Goal: Communication & Community: Participate in discussion

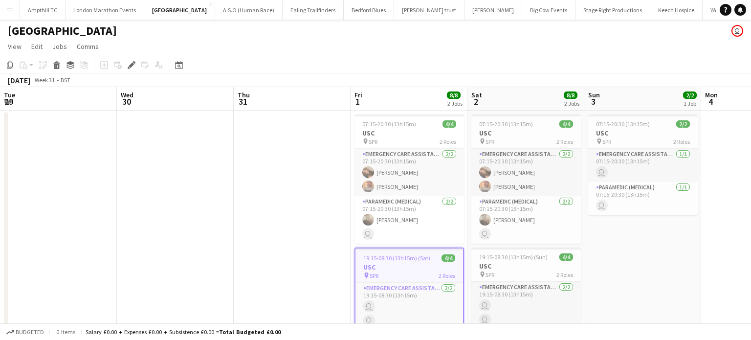
scroll to position [0, 337]
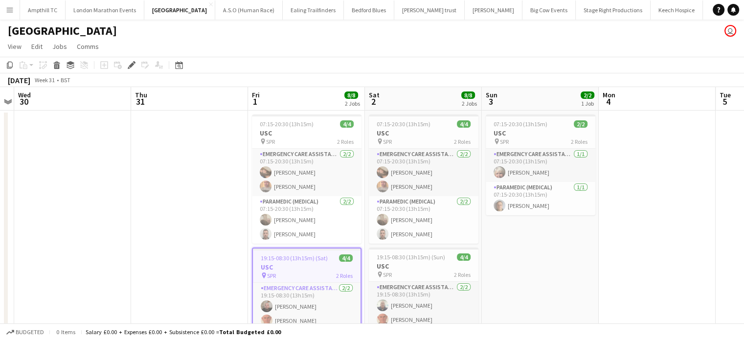
click at [10, 8] on app-icon "Menu" at bounding box center [10, 10] width 8 height 8
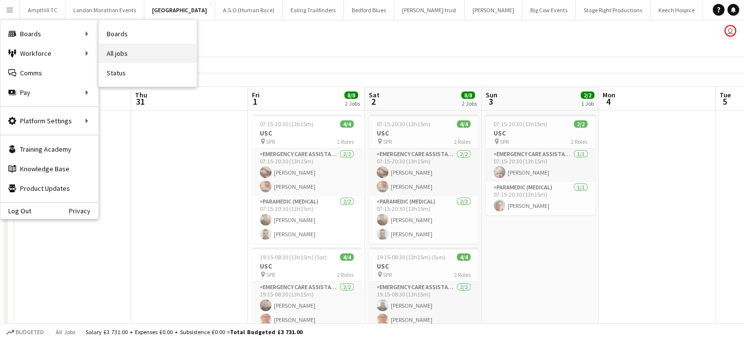
click at [119, 55] on link "All jobs" at bounding box center [148, 54] width 98 height 20
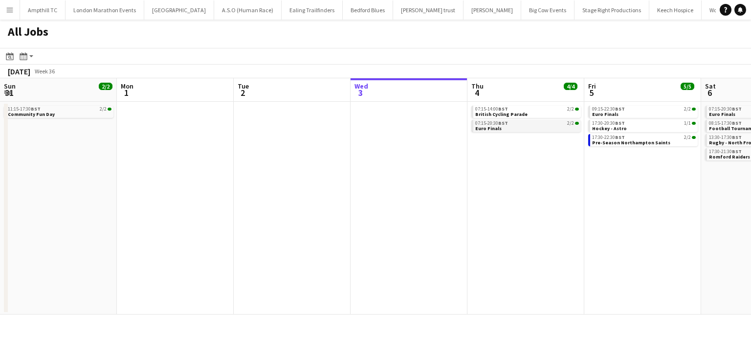
scroll to position [0, 234]
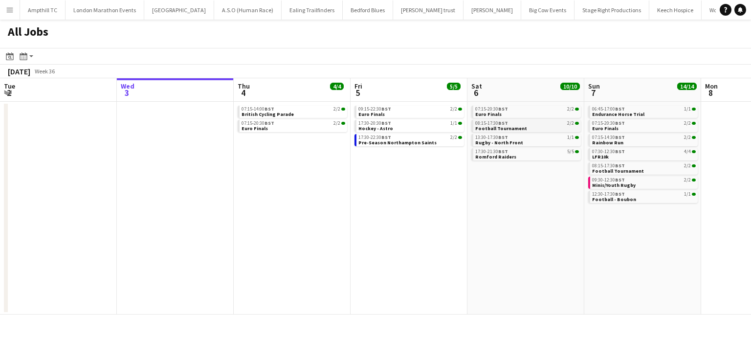
click at [507, 126] on span "Football Tournament" at bounding box center [501, 128] width 52 height 6
click at [528, 154] on div "17:30-21:30 BST 5/5" at bounding box center [527, 151] width 104 height 5
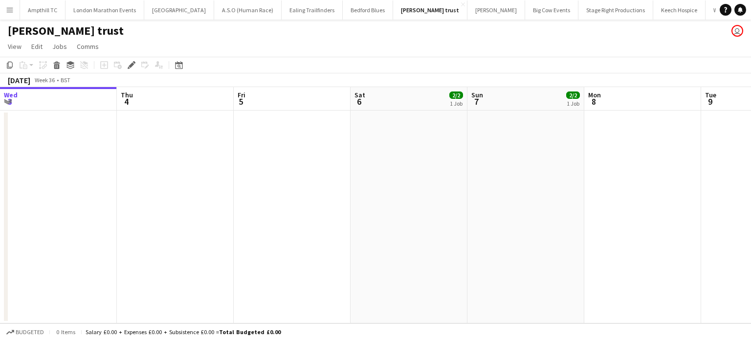
scroll to position [0, 337]
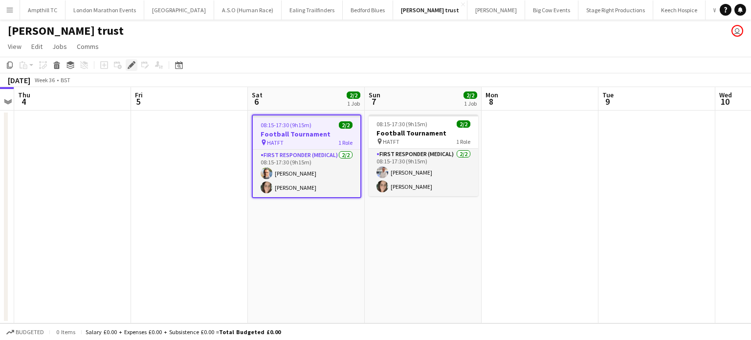
click at [130, 69] on div "Edit" at bounding box center [132, 65] width 12 height 12
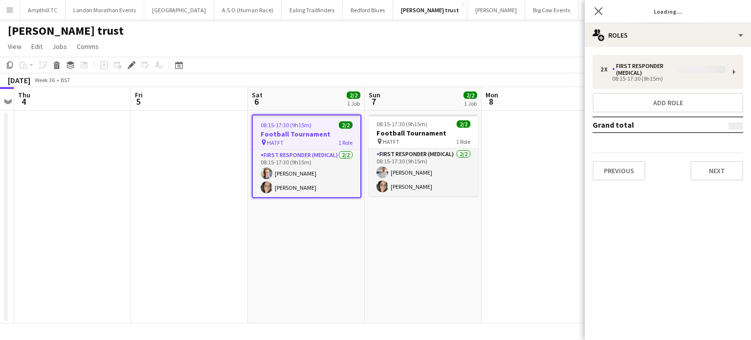
type input "**********"
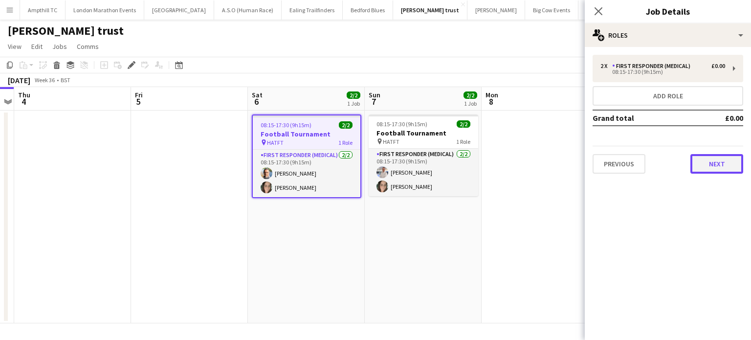
click at [720, 162] on button "Next" at bounding box center [717, 164] width 53 height 20
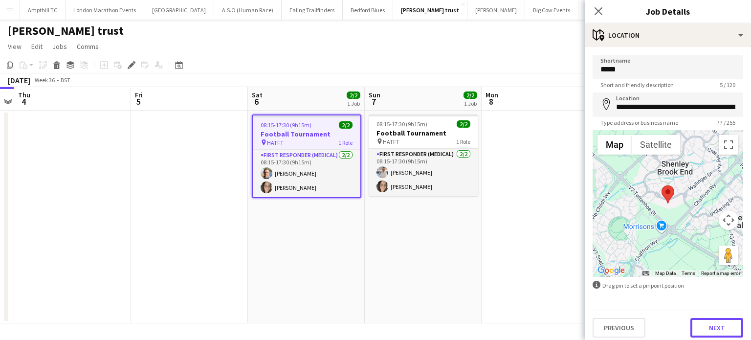
click at [711, 325] on button "Next" at bounding box center [717, 328] width 53 height 20
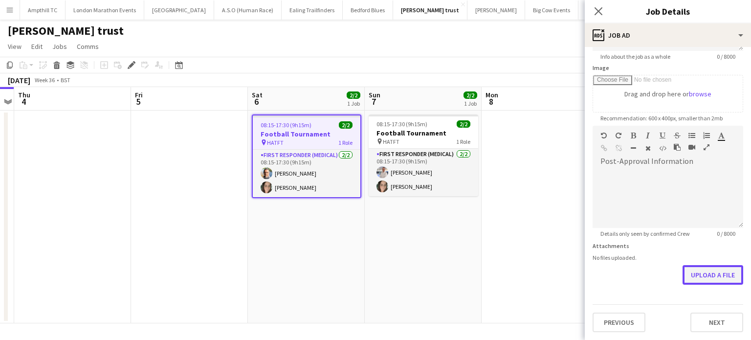
click at [702, 233] on form "**********" at bounding box center [668, 121] width 166 height 421
click at [703, 271] on button "Upload a file" at bounding box center [713, 276] width 61 height 20
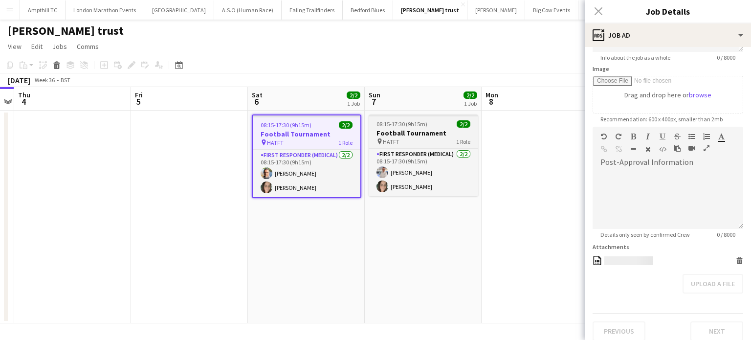
click at [393, 131] on h3 "Football Tournament" at bounding box center [424, 133] width 110 height 9
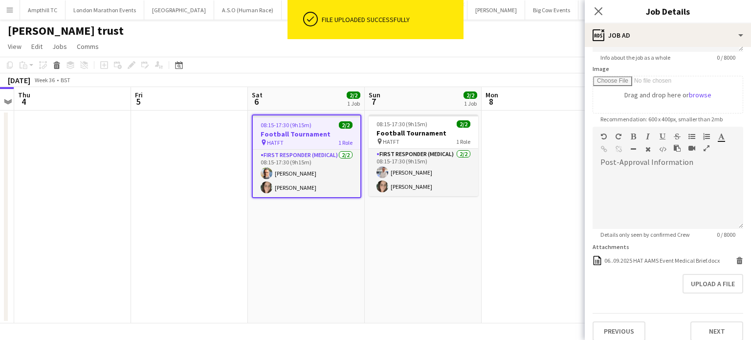
drag, startPoint x: 422, startPoint y: 137, endPoint x: 580, endPoint y: 216, distance: 176.5
click at [423, 137] on app-job-card "08:15-17:30 (9h15m) 2/2 Football Tournament pin HATFT 1 Role First Responder (M…" at bounding box center [424, 155] width 110 height 82
type input "**********"
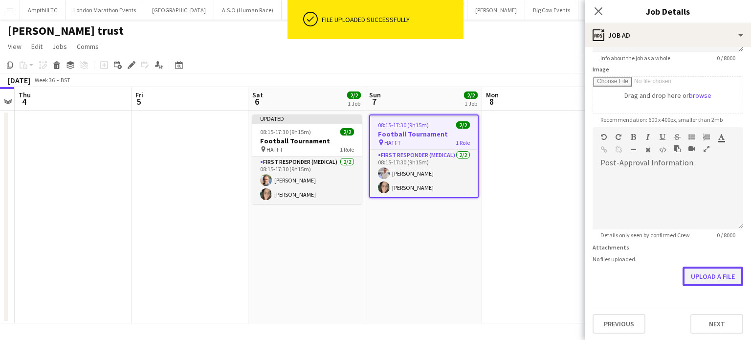
click at [695, 278] on button "Upload a file" at bounding box center [713, 277] width 61 height 20
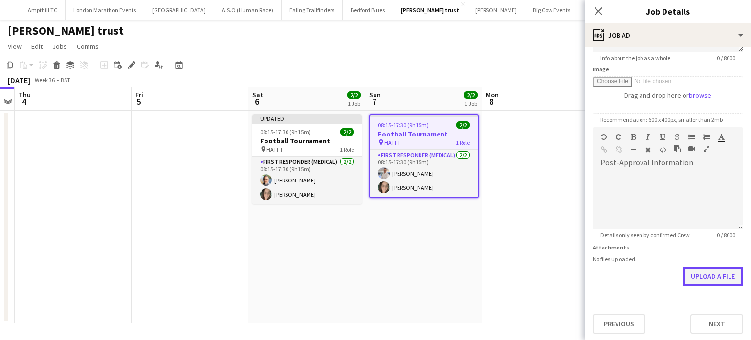
scroll to position [143, 0]
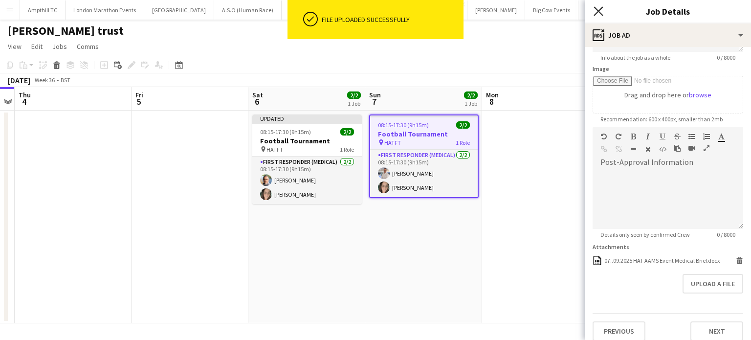
click at [600, 14] on icon "Close pop-in" at bounding box center [598, 10] width 9 height 9
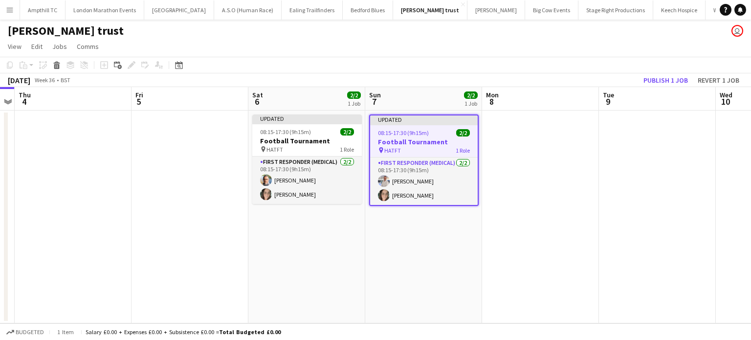
click at [612, 162] on app-date-cell at bounding box center [657, 217] width 117 height 213
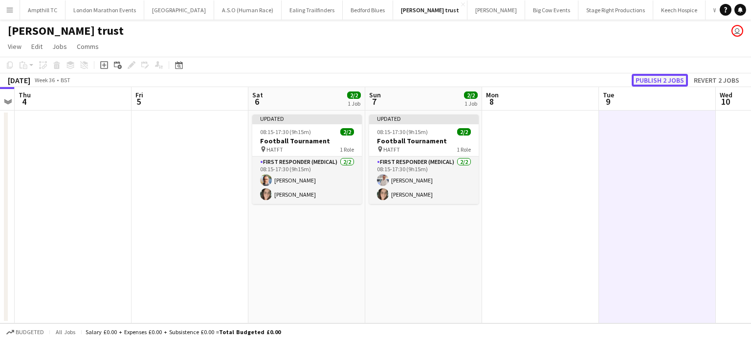
click at [653, 79] on button "Publish 2 jobs" at bounding box center [660, 80] width 56 height 13
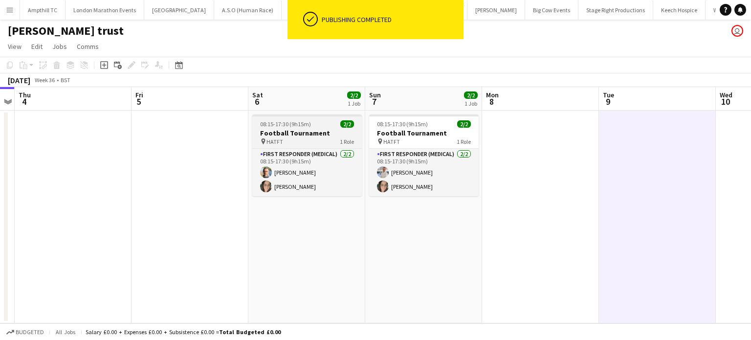
click at [294, 135] on h3 "Football Tournament" at bounding box center [307, 133] width 110 height 9
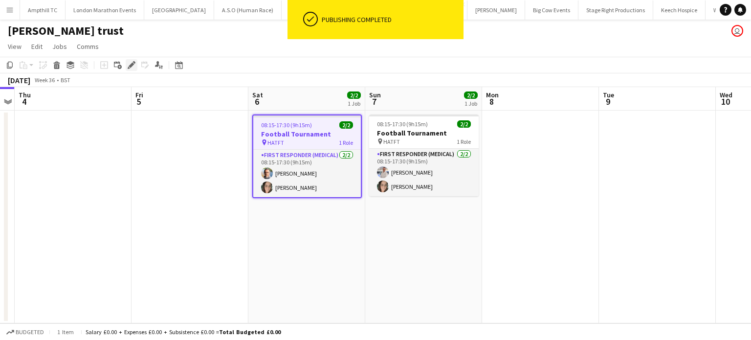
click at [133, 64] on icon at bounding box center [131, 65] width 5 height 5
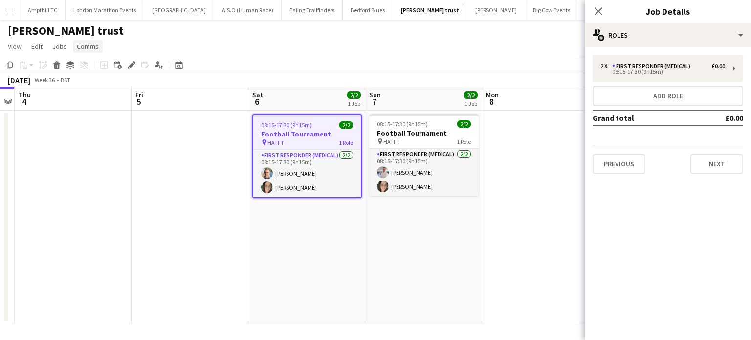
click at [92, 48] on span "Comms" at bounding box center [88, 46] width 22 height 9
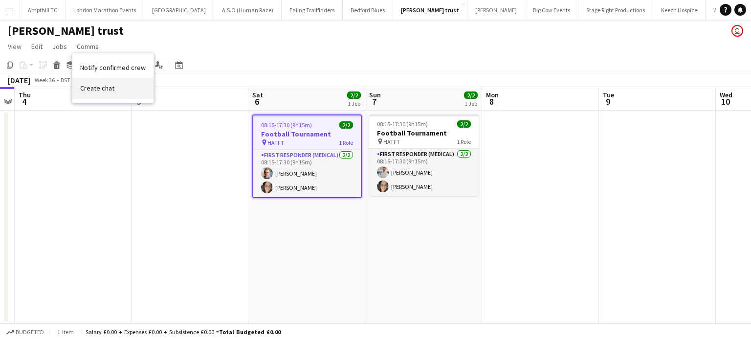
click at [113, 91] on link "Create chat" at bounding box center [112, 88] width 81 height 21
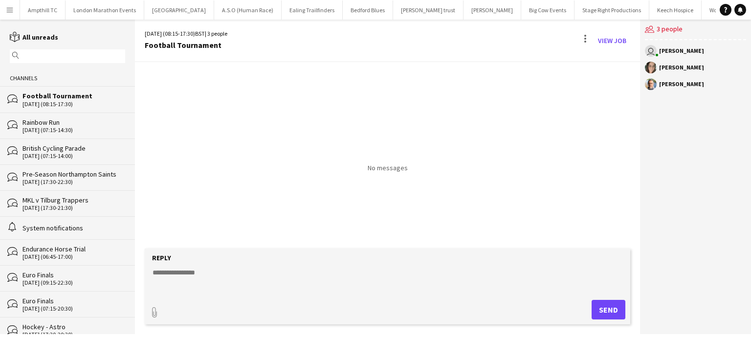
click at [306, 293] on form "Reply paperclip Send" at bounding box center [388, 286] width 486 height 76
click at [220, 280] on textarea at bounding box center [390, 280] width 476 height 25
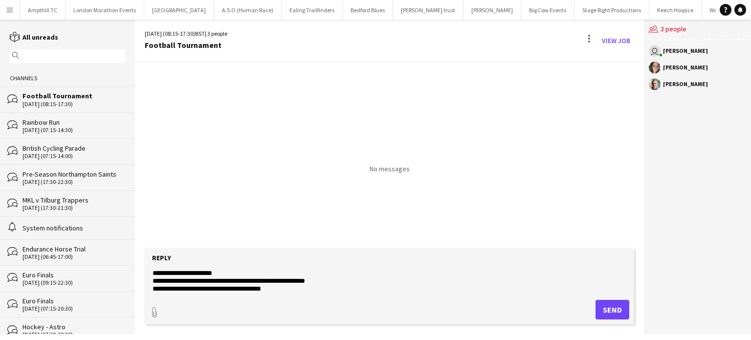
scroll to position [23, 0]
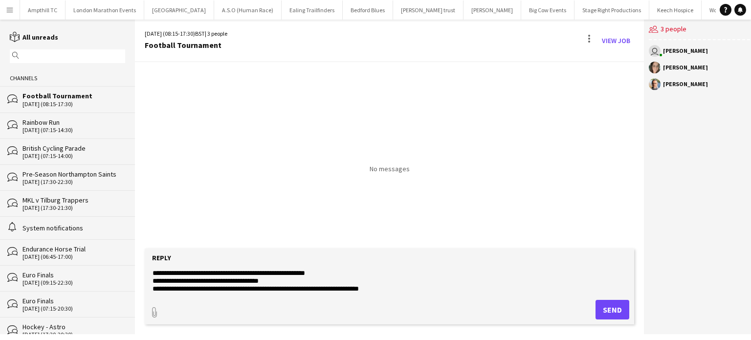
click at [342, 289] on textarea "**********" at bounding box center [390, 280] width 476 height 25
click at [344, 288] on textarea "**********" at bounding box center [390, 280] width 476 height 25
type textarea "**********"
click at [609, 308] on button "Send" at bounding box center [613, 310] width 34 height 20
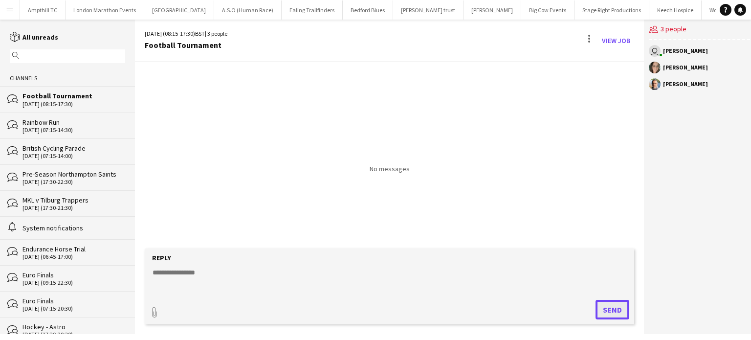
scroll to position [0, 0]
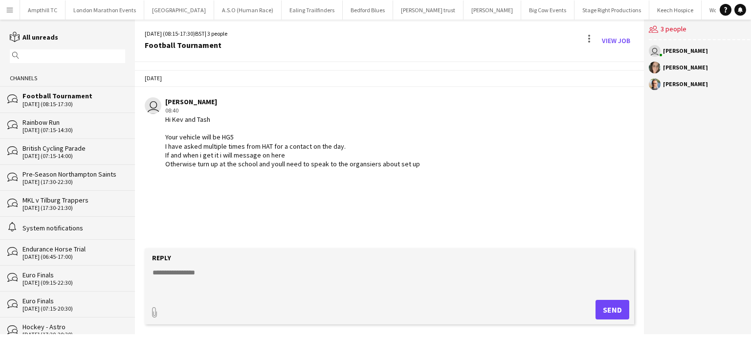
click at [423, 159] on div "user Mark Boobier 08:40 Hi Kev and Tash Your vehicle will be HG5 I have asked m…" at bounding box center [348, 132] width 407 height 71
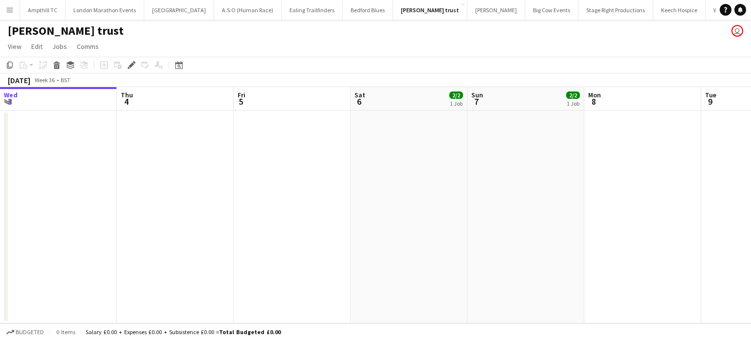
scroll to position [0, 337]
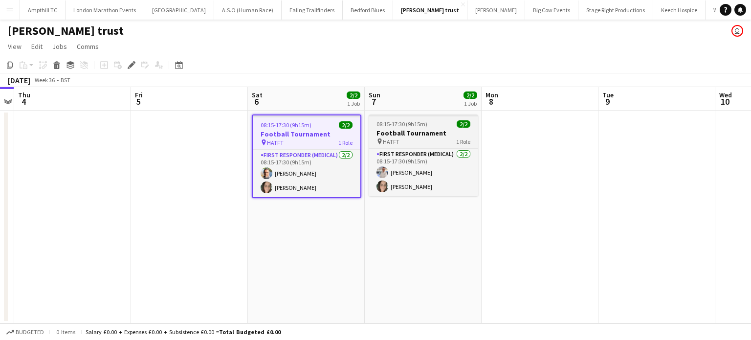
click at [404, 139] on div "pin HATFT 1 Role" at bounding box center [424, 141] width 110 height 8
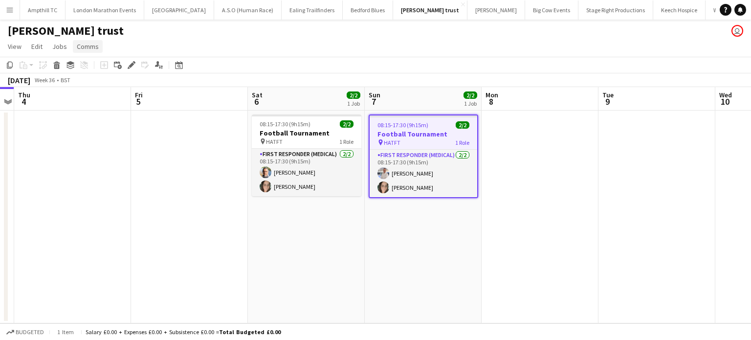
click at [92, 47] on span "Comms" at bounding box center [88, 46] width 22 height 9
drag, startPoint x: 105, startPoint y: 86, endPoint x: 119, endPoint y: 93, distance: 16.2
click at [106, 86] on span "Create chat" at bounding box center [97, 88] width 34 height 9
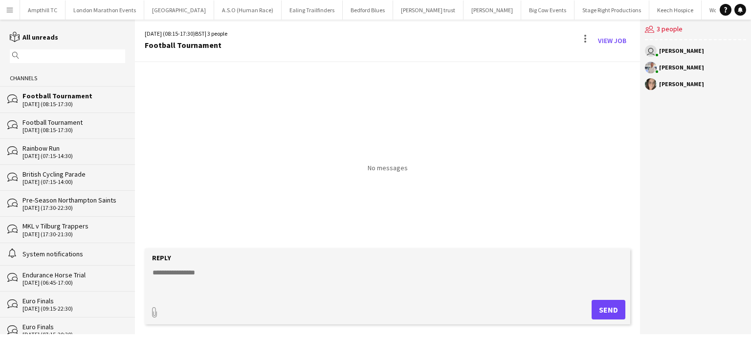
click at [174, 268] on textarea at bounding box center [390, 280] width 476 height 25
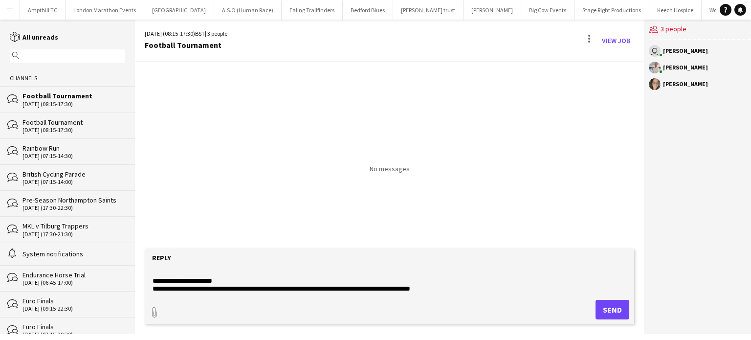
type textarea "**********"
click at [609, 316] on button "Send" at bounding box center [613, 310] width 34 height 20
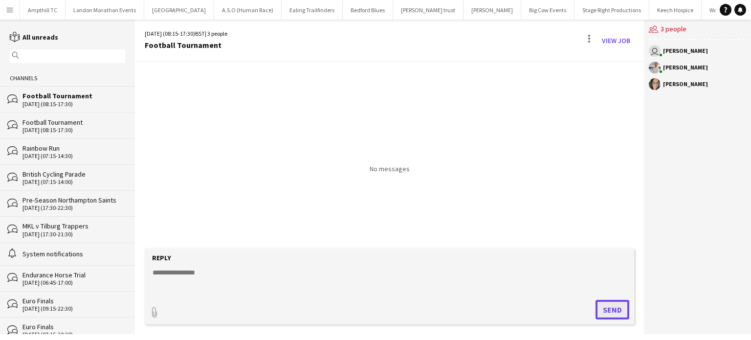
scroll to position [0, 0]
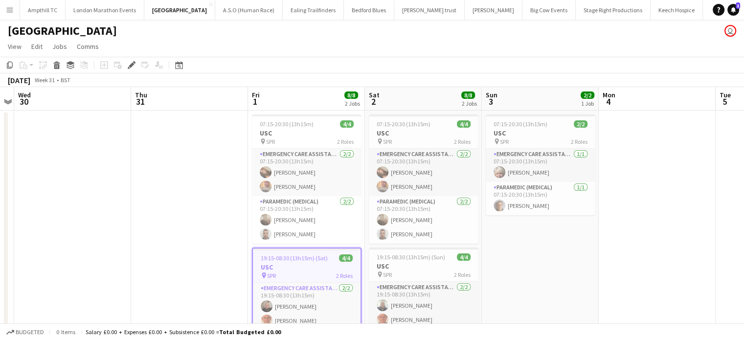
drag, startPoint x: 6, startPoint y: 13, endPoint x: 11, endPoint y: 13, distance: 5.4
click at [6, 13] on app-icon "Menu" at bounding box center [10, 10] width 8 height 8
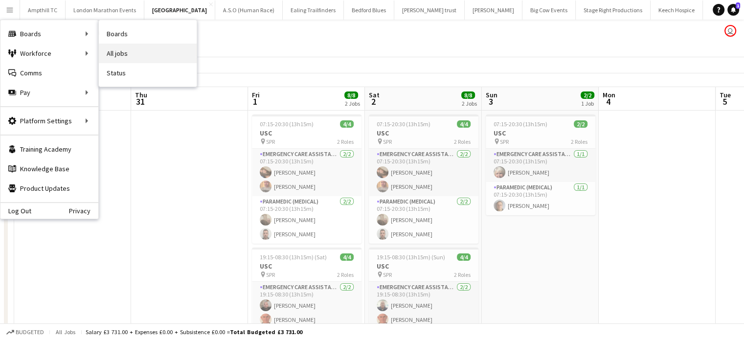
click at [129, 49] on link "All jobs" at bounding box center [148, 54] width 98 height 20
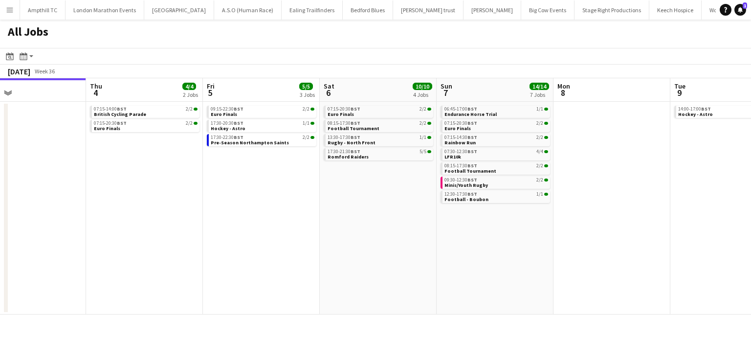
scroll to position [0, 379]
drag, startPoint x: 475, startPoint y: 204, endPoint x: 344, endPoint y: 211, distance: 131.2
click at [338, 212] on app-calendar-viewport "Sun 31 2/2 1 Job Mon 1 Tue 2 Wed 3 Thu 4 4/4 2 Jobs Fri 5 5/5 3 Jobs Sat 6 10/1…" at bounding box center [375, 196] width 751 height 236
click at [516, 153] on div "07:30-12:30 BST 4/4" at bounding box center [499, 151] width 104 height 5
click at [498, 156] on link "07:30-12:30 BST 4/4 LFR10k" at bounding box center [499, 153] width 104 height 11
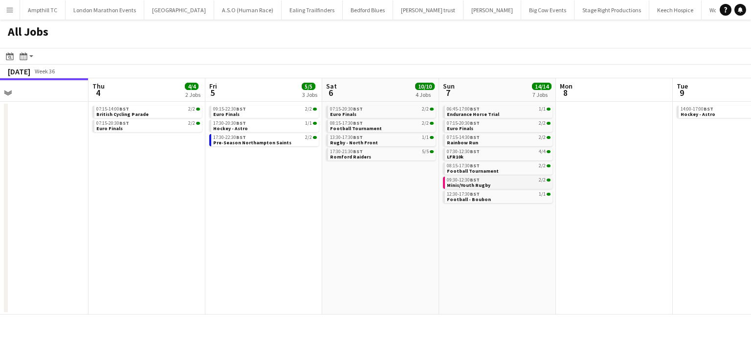
click at [487, 182] on link "09:30-12:30 BST 2/2 Minis/Youth Rugby" at bounding box center [499, 182] width 104 height 11
click at [501, 199] on link "12:30-17:30 BST 1/1 Football - Boubon" at bounding box center [499, 196] width 104 height 11
click at [384, 141] on link "13:30-17:30 BST 1/1 Rugby - North Front" at bounding box center [382, 139] width 104 height 11
click at [391, 154] on div "17:30-21:30 BST 5/5" at bounding box center [382, 151] width 104 height 5
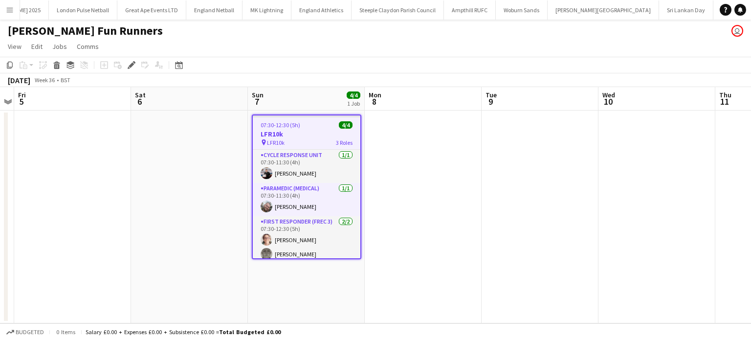
scroll to position [0, 767]
click at [90, 49] on span "Comms" at bounding box center [88, 46] width 22 height 9
click at [121, 92] on link "Create chat" at bounding box center [112, 88] width 81 height 21
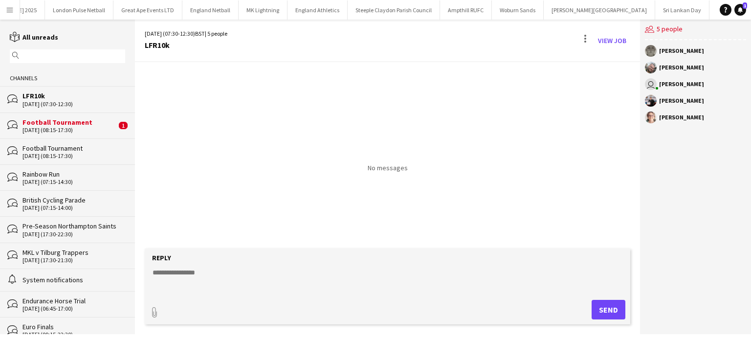
click at [86, 125] on div "Football Tournament" at bounding box center [70, 122] width 94 height 9
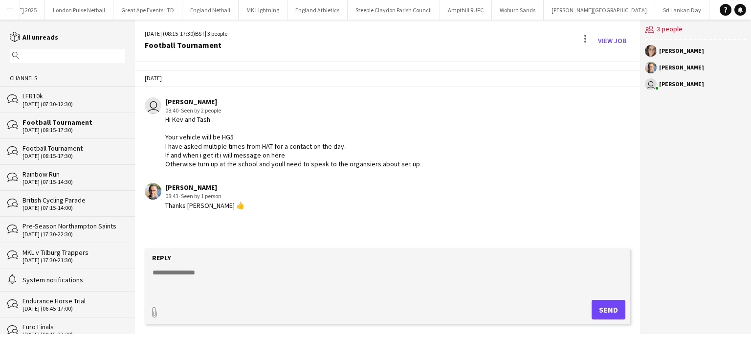
click at [75, 100] on div "LFR10k" at bounding box center [74, 95] width 103 height 9
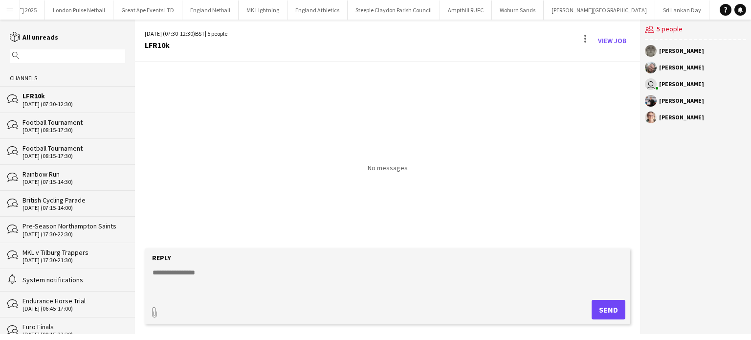
click at [195, 262] on form "Reply paperclip Send" at bounding box center [388, 286] width 486 height 76
click at [189, 276] on textarea at bounding box center [390, 280] width 476 height 25
type textarea "*"
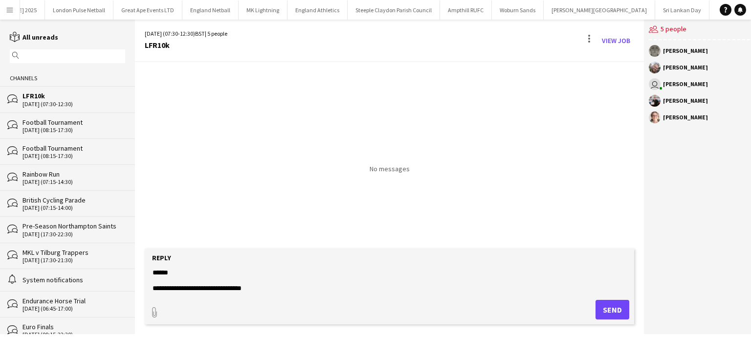
click at [264, 285] on textarea "**********" at bounding box center [390, 280] width 476 height 25
type textarea "**********"
click at [615, 312] on button "Send" at bounding box center [613, 310] width 34 height 20
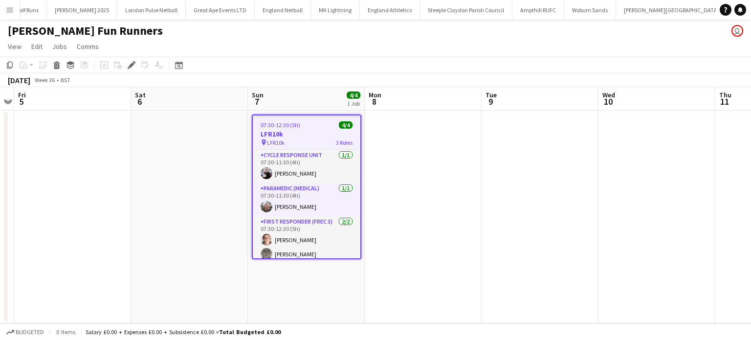
scroll to position [0, 767]
click at [132, 65] on icon at bounding box center [131, 65] width 5 height 5
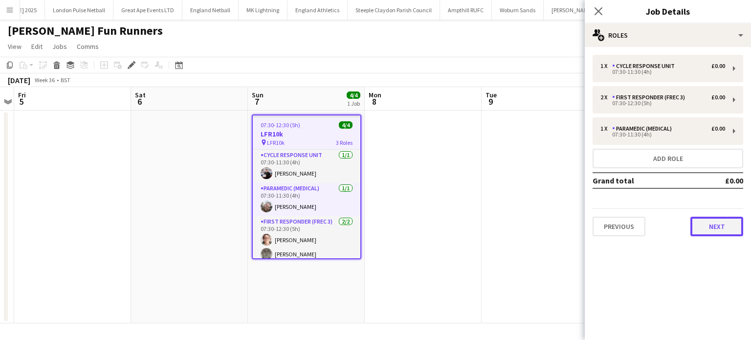
click at [710, 232] on button "Next" at bounding box center [717, 227] width 53 height 20
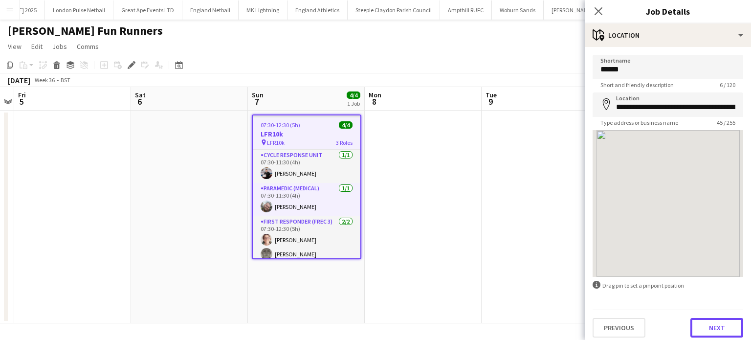
click at [704, 327] on button "Next" at bounding box center [717, 328] width 53 height 20
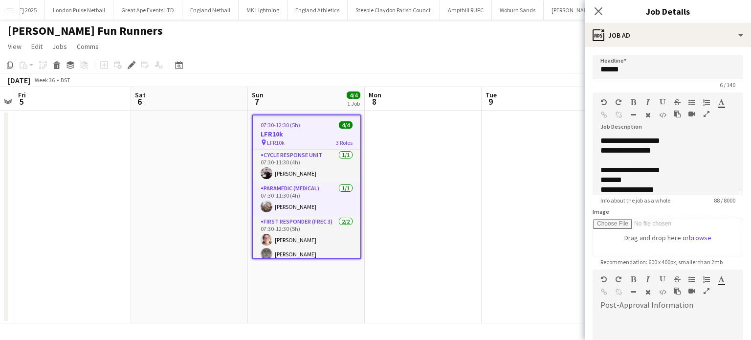
scroll to position [156, 0]
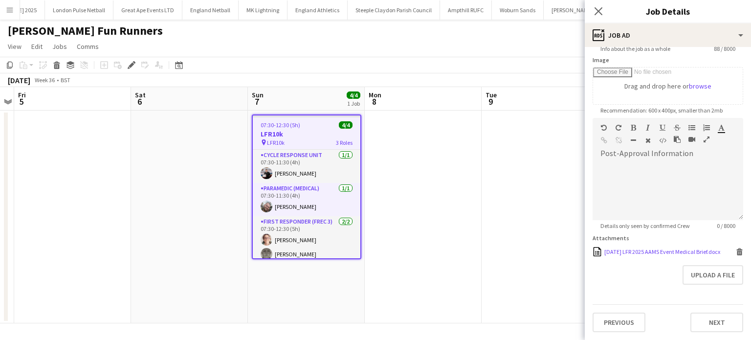
click at [738, 252] on icon at bounding box center [740, 253] width 5 height 4
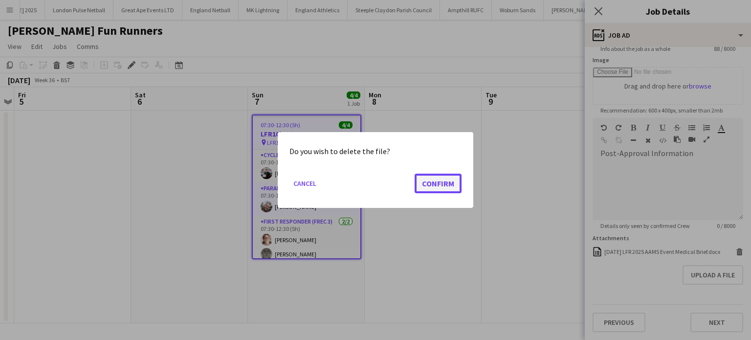
click at [435, 181] on button "Confirm" at bounding box center [438, 184] width 47 height 20
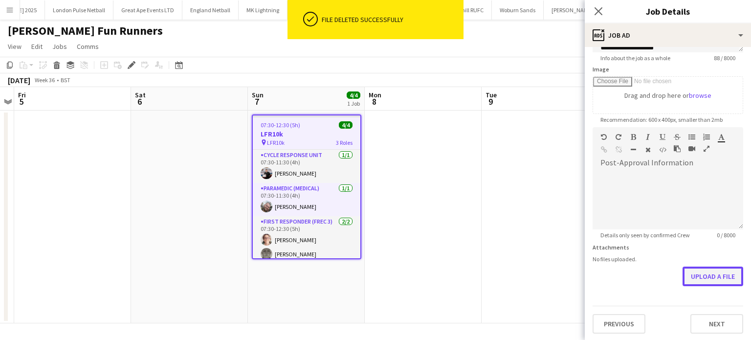
click at [716, 277] on button "Upload a file" at bounding box center [713, 277] width 61 height 20
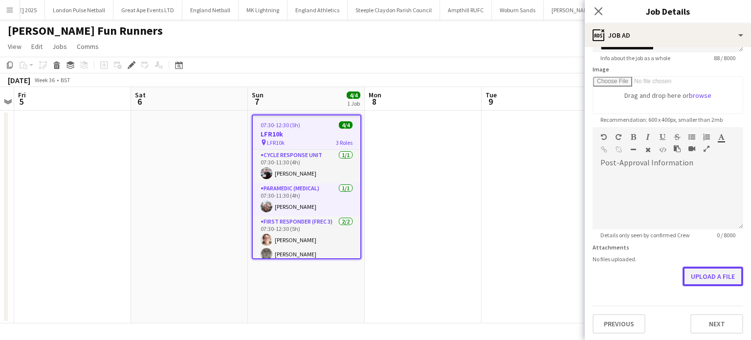
scroll to position [143, 0]
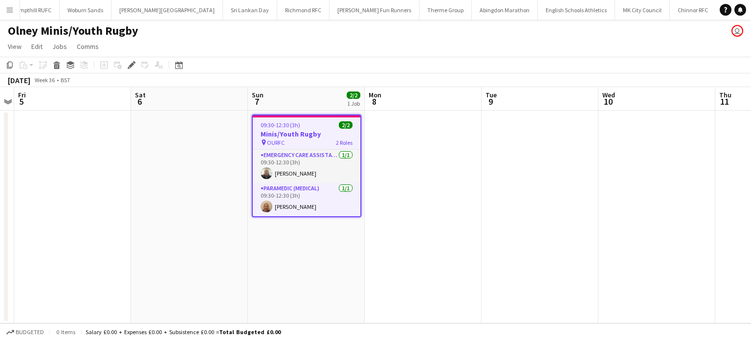
scroll to position [0, 1358]
click at [90, 46] on span "Comms" at bounding box center [88, 46] width 22 height 9
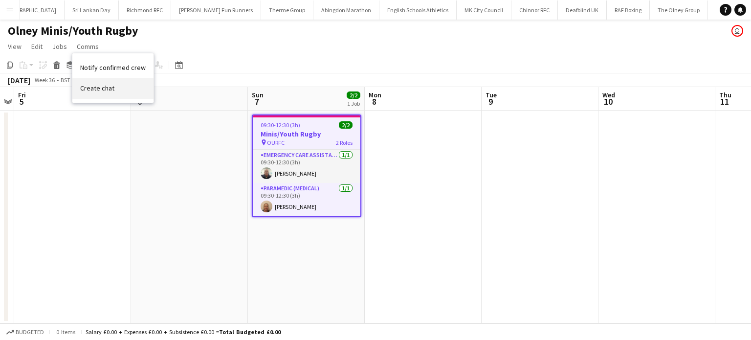
click at [133, 95] on link "Create chat" at bounding box center [112, 88] width 81 height 21
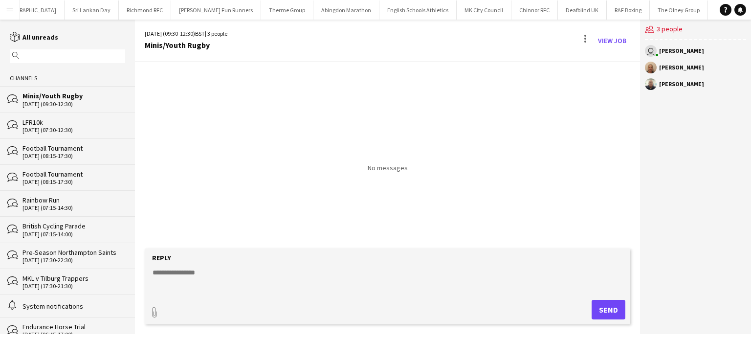
click at [219, 284] on textarea at bounding box center [390, 280] width 476 height 25
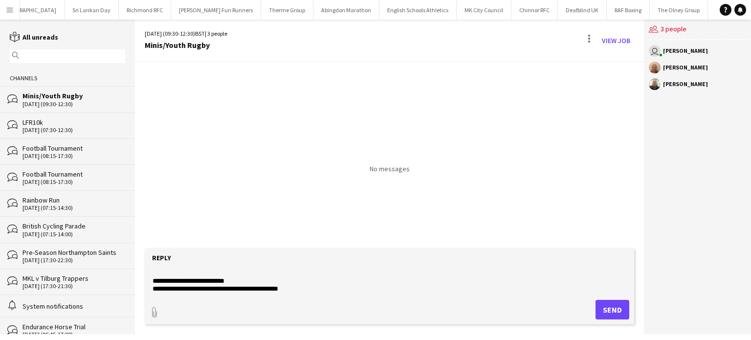
type textarea "**********"
click at [610, 313] on button "Send" at bounding box center [613, 310] width 34 height 20
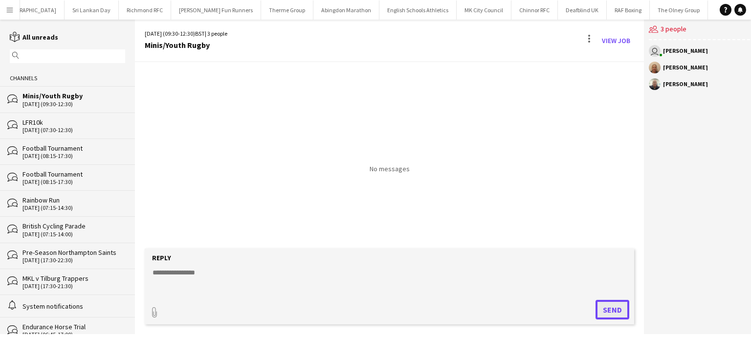
scroll to position [0, 0]
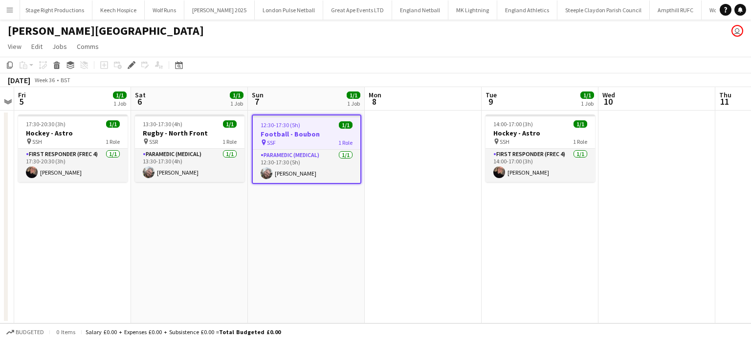
scroll to position [0, 571]
click at [90, 48] on span "Comms" at bounding box center [88, 46] width 22 height 9
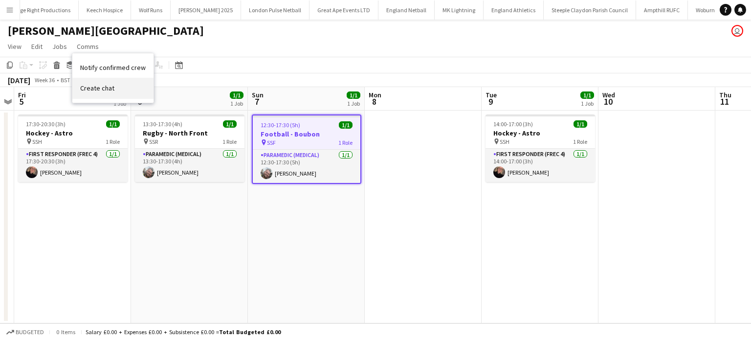
click at [110, 88] on span "Create chat" at bounding box center [97, 88] width 34 height 9
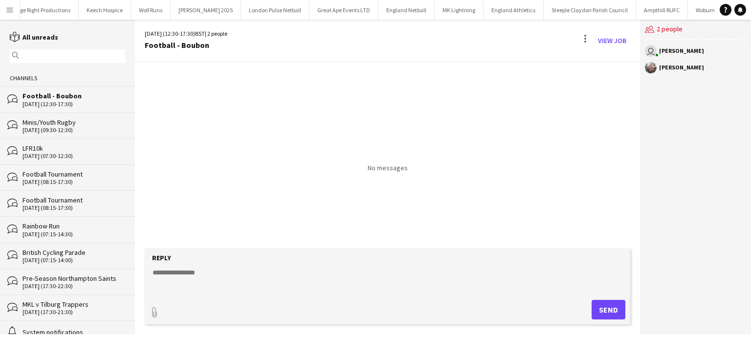
click at [252, 286] on textarea at bounding box center [390, 280] width 476 height 25
type textarea "**********"
click at [605, 313] on button "Send" at bounding box center [609, 310] width 34 height 20
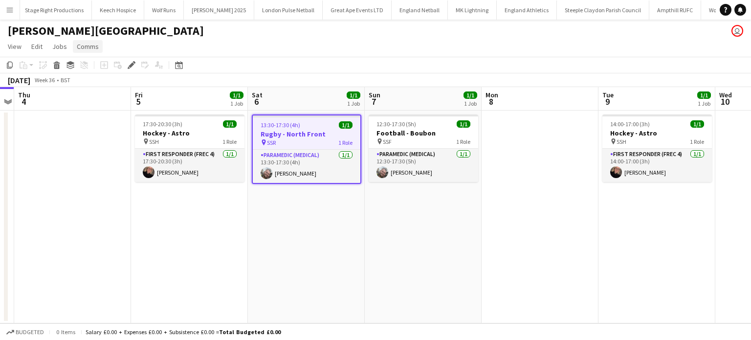
scroll to position [0, 571]
click at [94, 46] on span "Comms" at bounding box center [88, 46] width 22 height 9
click at [130, 90] on link "Create chat" at bounding box center [112, 88] width 81 height 21
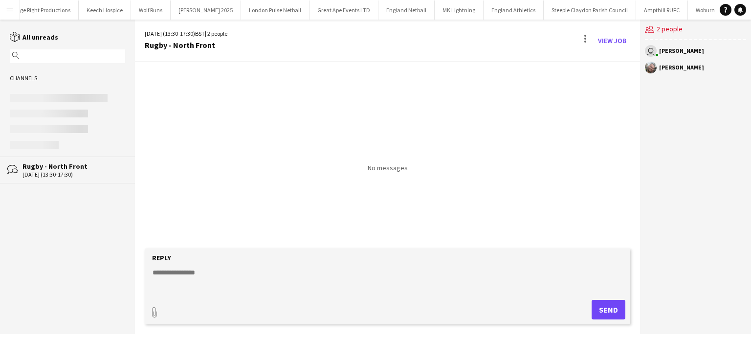
click at [251, 282] on textarea at bounding box center [390, 280] width 476 height 25
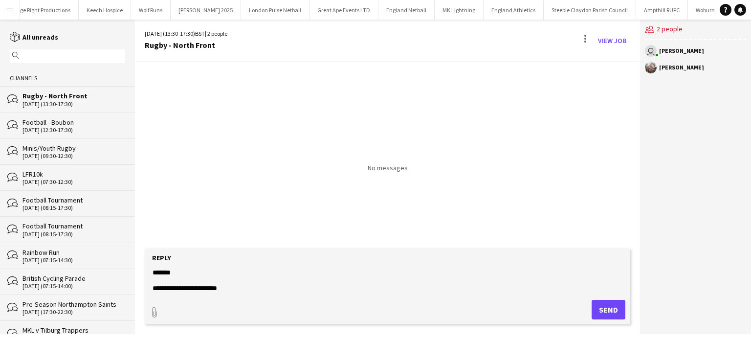
type textarea "**********"
click at [608, 319] on button "Send" at bounding box center [609, 310] width 34 height 20
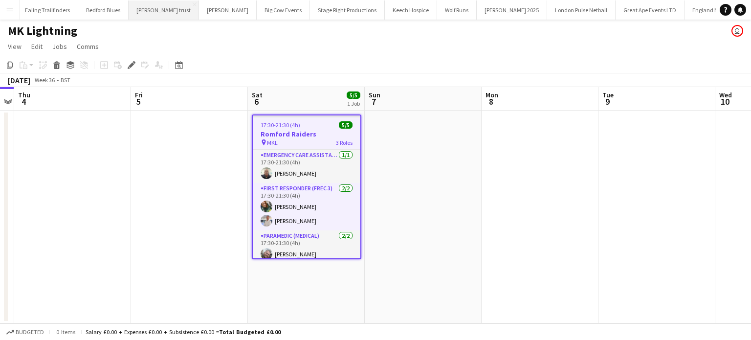
scroll to position [0, 268]
